Goal: Transaction & Acquisition: Download file/media

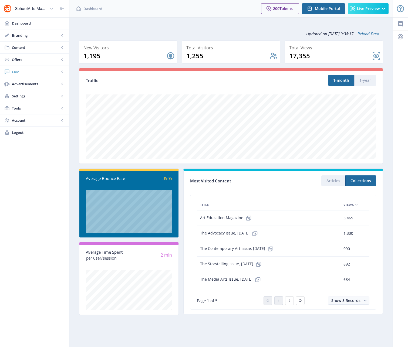
click at [17, 71] on span "CRM" at bounding box center [36, 71] width 48 height 5
click at [30, 107] on span "Advanced Analytics" at bounding box center [40, 108] width 46 height 5
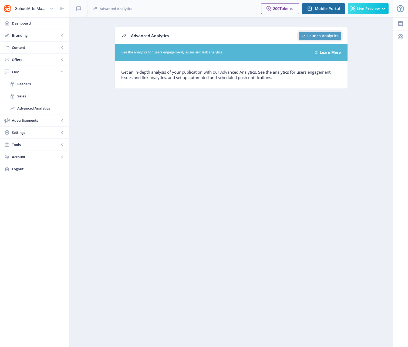
click at [323, 34] on span "Launch Analytics" at bounding box center [322, 36] width 31 height 4
click at [20, 21] on span "Dashboard" at bounding box center [38, 23] width 53 height 5
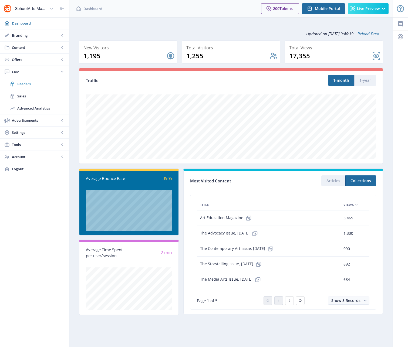
click at [21, 84] on span "Readers" at bounding box center [40, 83] width 46 height 5
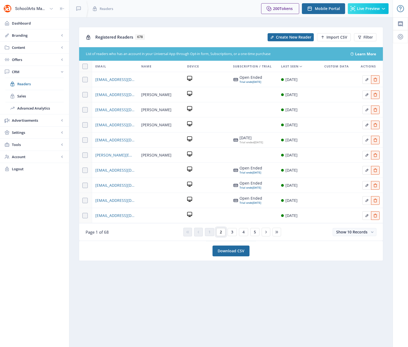
click at [220, 232] on span "2" at bounding box center [221, 232] width 2 height 4
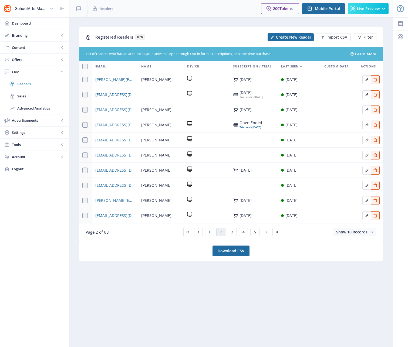
click at [25, 84] on span "Readers" at bounding box center [40, 83] width 46 height 5
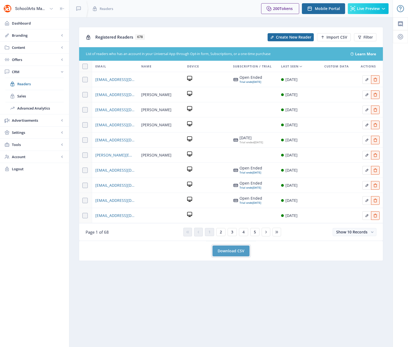
click at [227, 252] on link "Download CSV" at bounding box center [231, 251] width 37 height 11
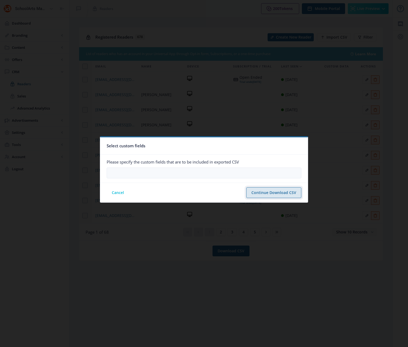
click at [264, 192] on button "Continue Download CSV" at bounding box center [273, 192] width 55 height 11
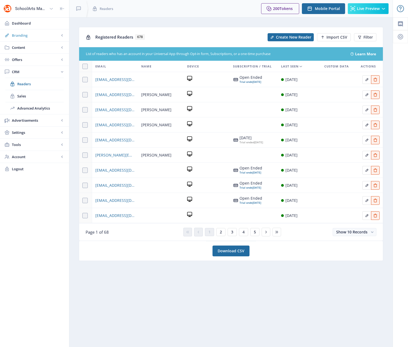
click at [24, 38] on span "Branding" at bounding box center [36, 35] width 48 height 5
click at [23, 59] on span "Appearance" at bounding box center [40, 59] width 46 height 5
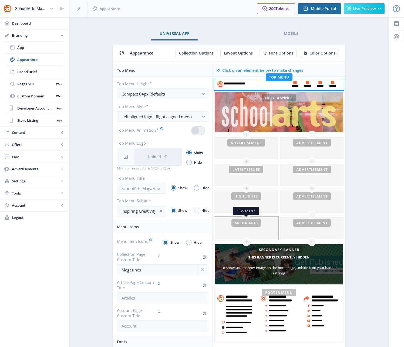
click at [243, 230] on div at bounding box center [246, 229] width 63 height 22
